Goal: Find contact information: Find contact information

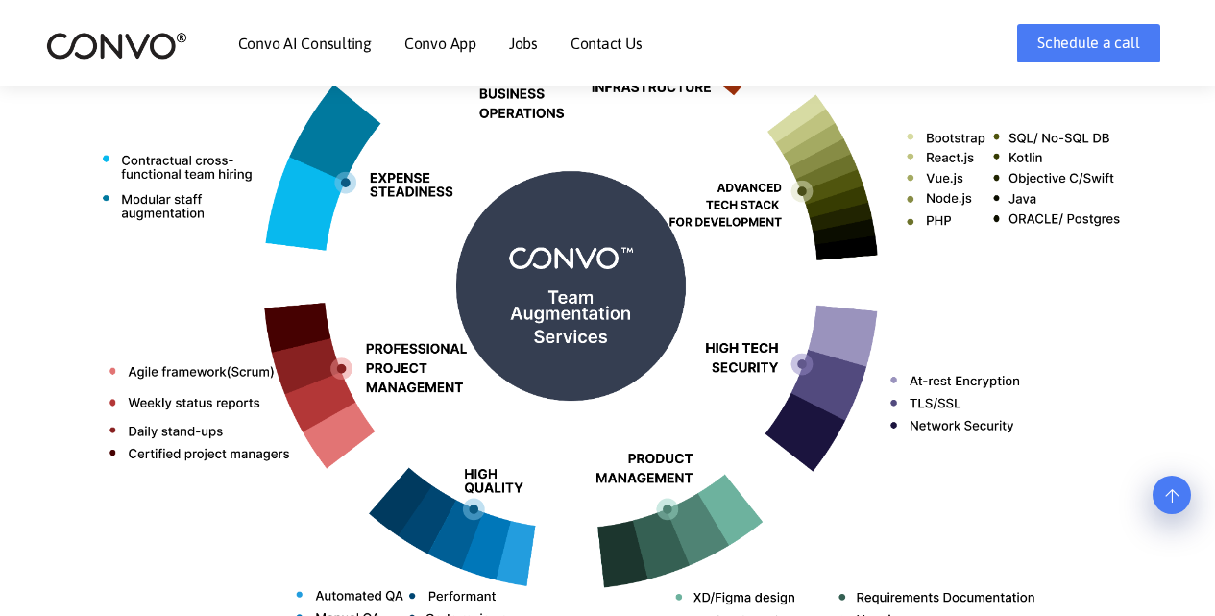
scroll to position [672, 0]
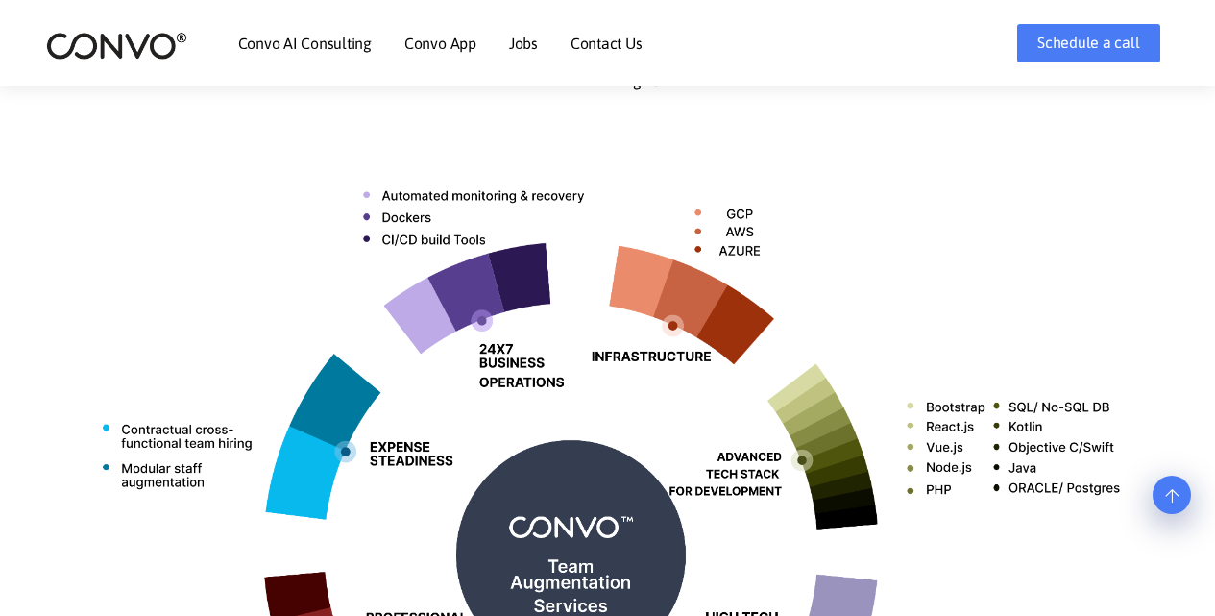
click at [602, 46] on link "Contact Us" at bounding box center [607, 43] width 72 height 15
click at [612, 44] on link "Contact Us" at bounding box center [607, 43] width 72 height 15
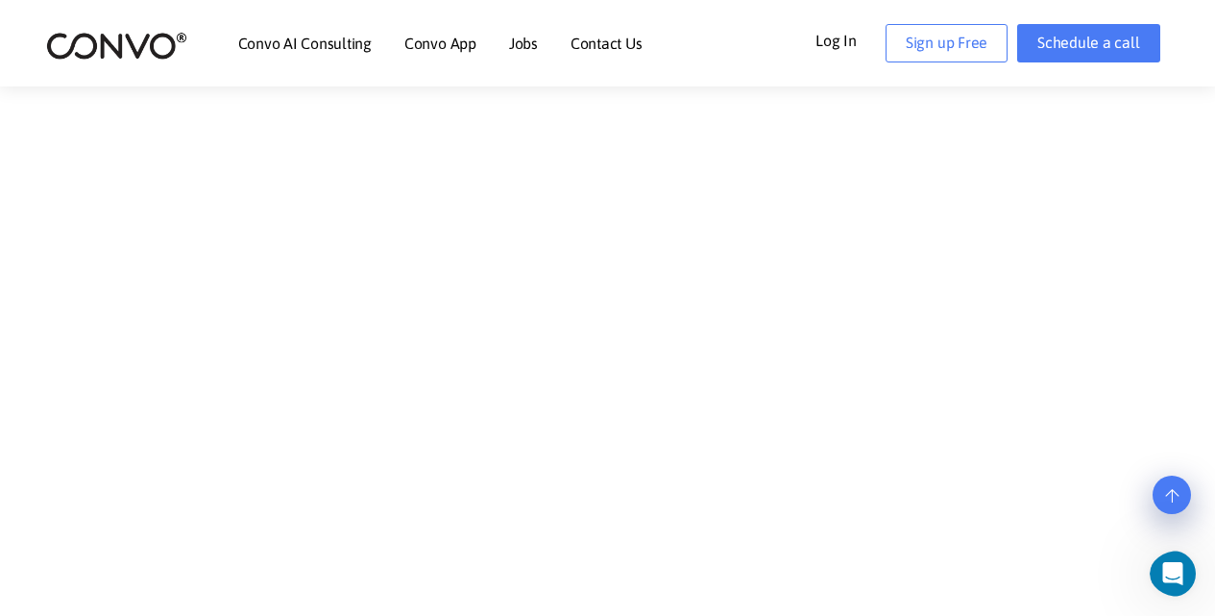
scroll to position [1249, 0]
